Goal: Transaction & Acquisition: Purchase product/service

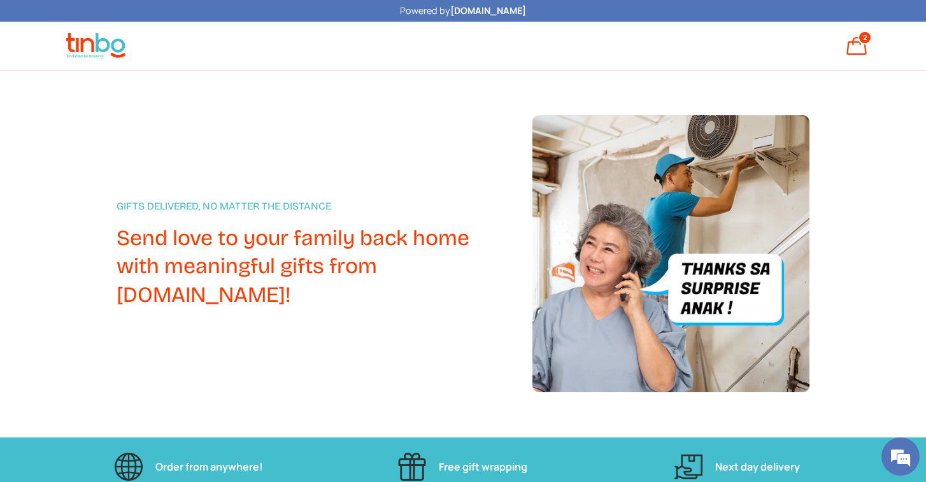
click at [257, 87] on div "Gifts Delivered, No Matter the Distance Send love to your family back home with…" at bounding box center [463, 254] width 926 height 367
click at [283, 123] on div "Gifts Delivered, No Matter the Distance Send love to your family back home with…" at bounding box center [325, 253] width 416 height 277
click at [851, 50] on link "Bag 2 2 items" at bounding box center [857, 46] width 28 height 28
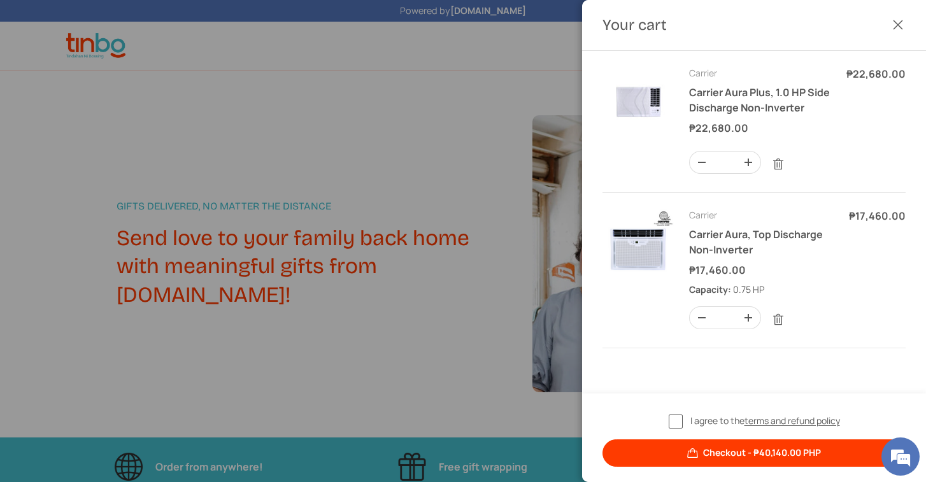
click at [903, 24] on button "Close" at bounding box center [898, 25] width 28 height 28
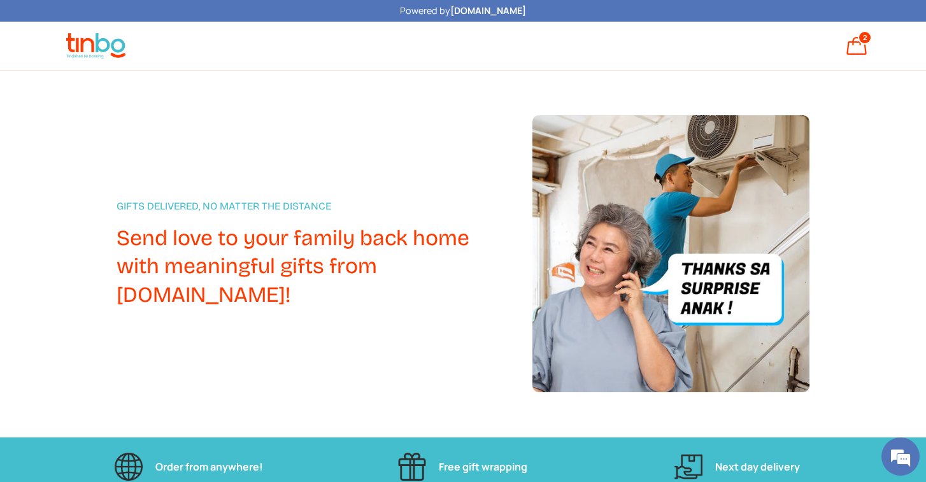
click at [853, 60] on header "Search Search Reset Log in Bag 2 2 items Menu Home Shop All Products Back Produ…" at bounding box center [463, 51] width 884 height 38
click at [857, 43] on link "Bag 2 2 items" at bounding box center [857, 46] width 28 height 28
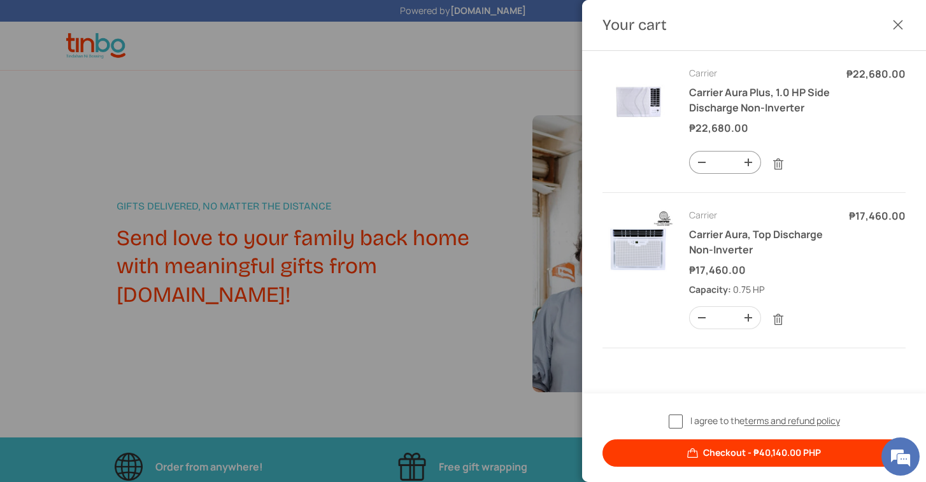
click at [706, 167] on button "-" at bounding box center [702, 163] width 24 height 22
type input "*"
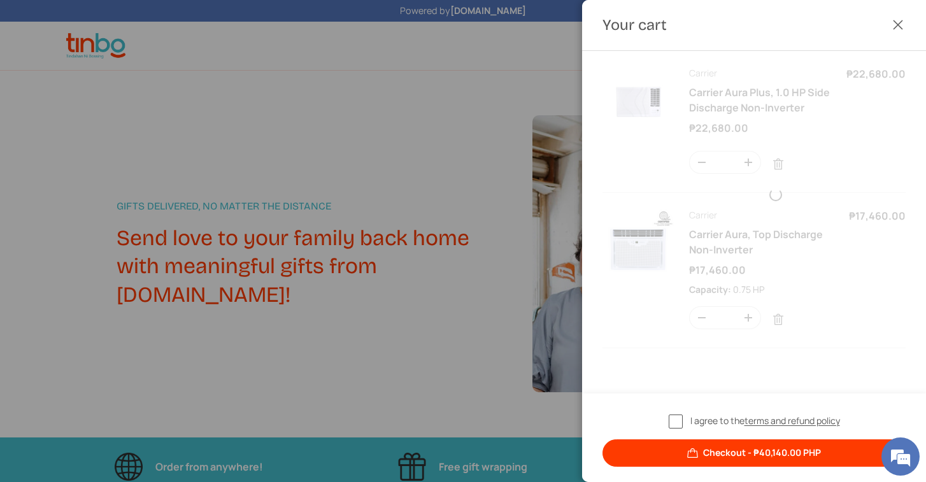
click at [778, 166] on form "Product Price Quantity Carrier Carrier Aura Plus, 1.0 HP Side Discharge Non-Inv…" at bounding box center [753, 207] width 303 height 282
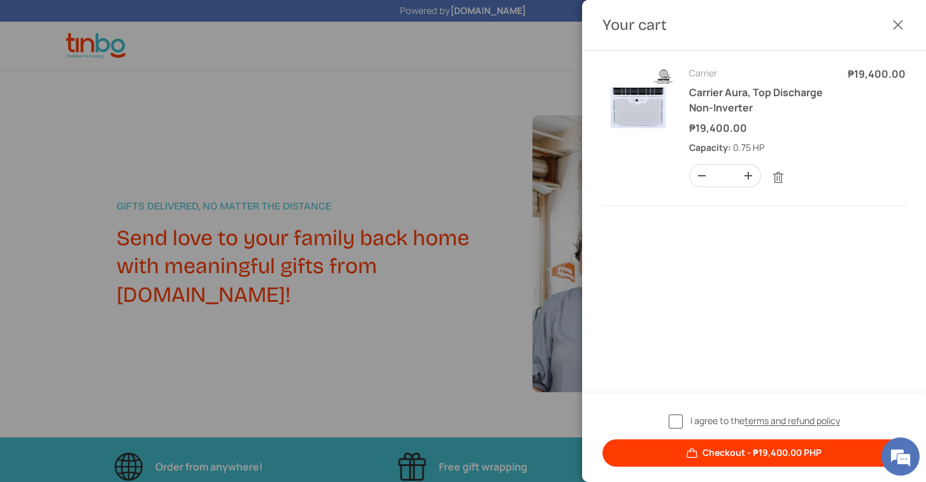
click at [704, 180] on button "-" at bounding box center [702, 176] width 24 height 22
type input "*"
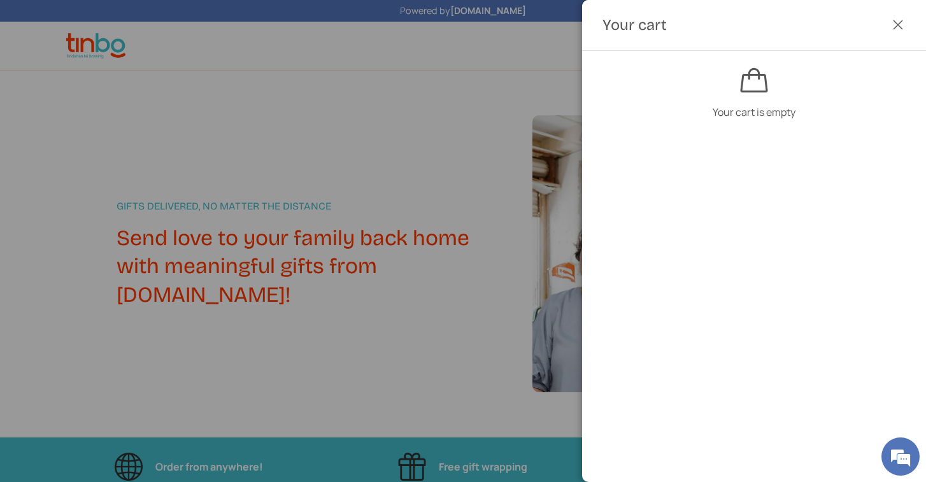
click at [898, 26] on button "Close" at bounding box center [898, 25] width 28 height 28
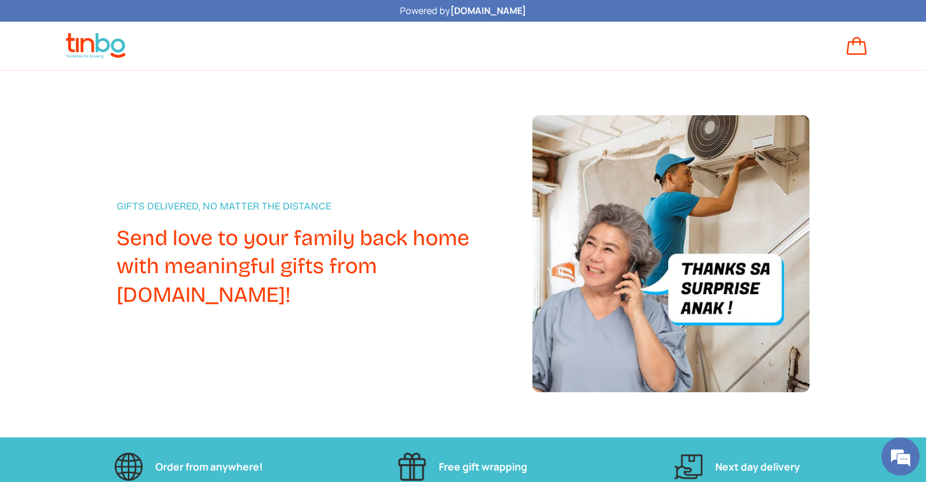
click at [858, 53] on link "Bag" at bounding box center [857, 46] width 28 height 28
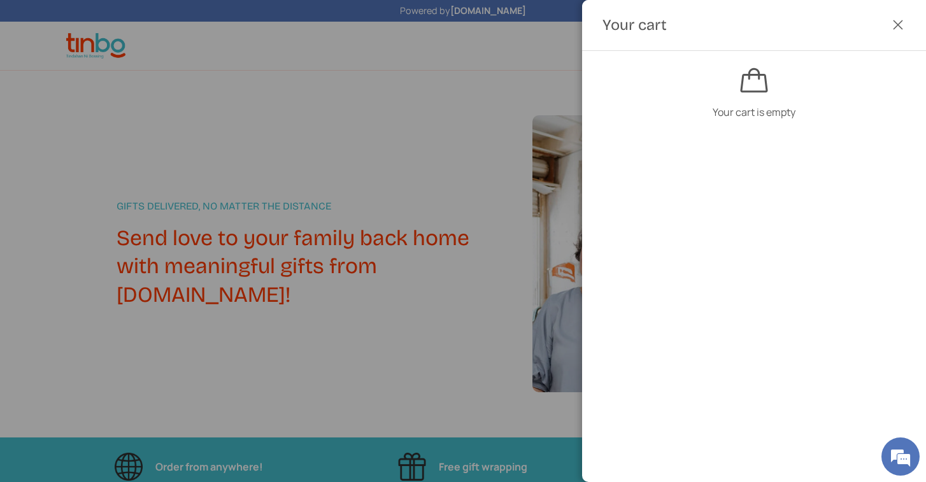
click at [897, 27] on button "Close" at bounding box center [898, 25] width 28 height 28
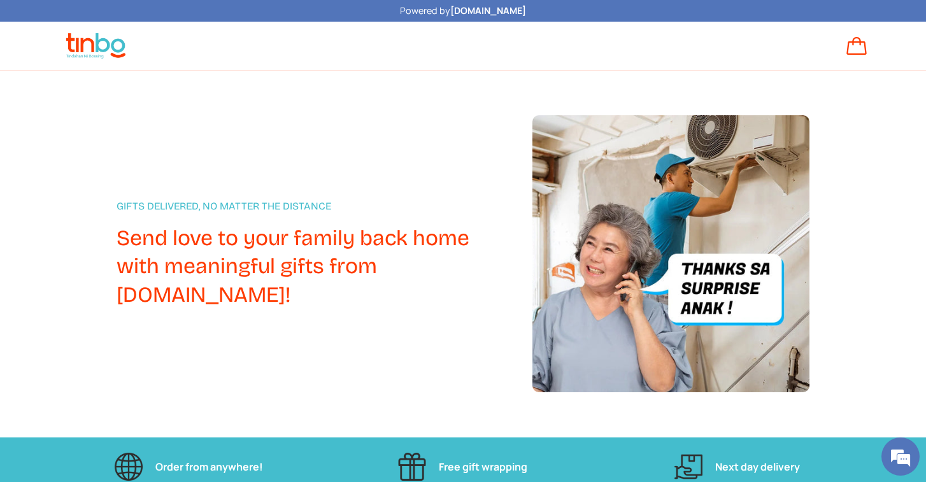
click at [490, 61] on header "Search Search Reset Log in Bag Menu Home Shop All Products Back Products" at bounding box center [463, 51] width 884 height 38
